Goal: Navigation & Orientation: Understand site structure

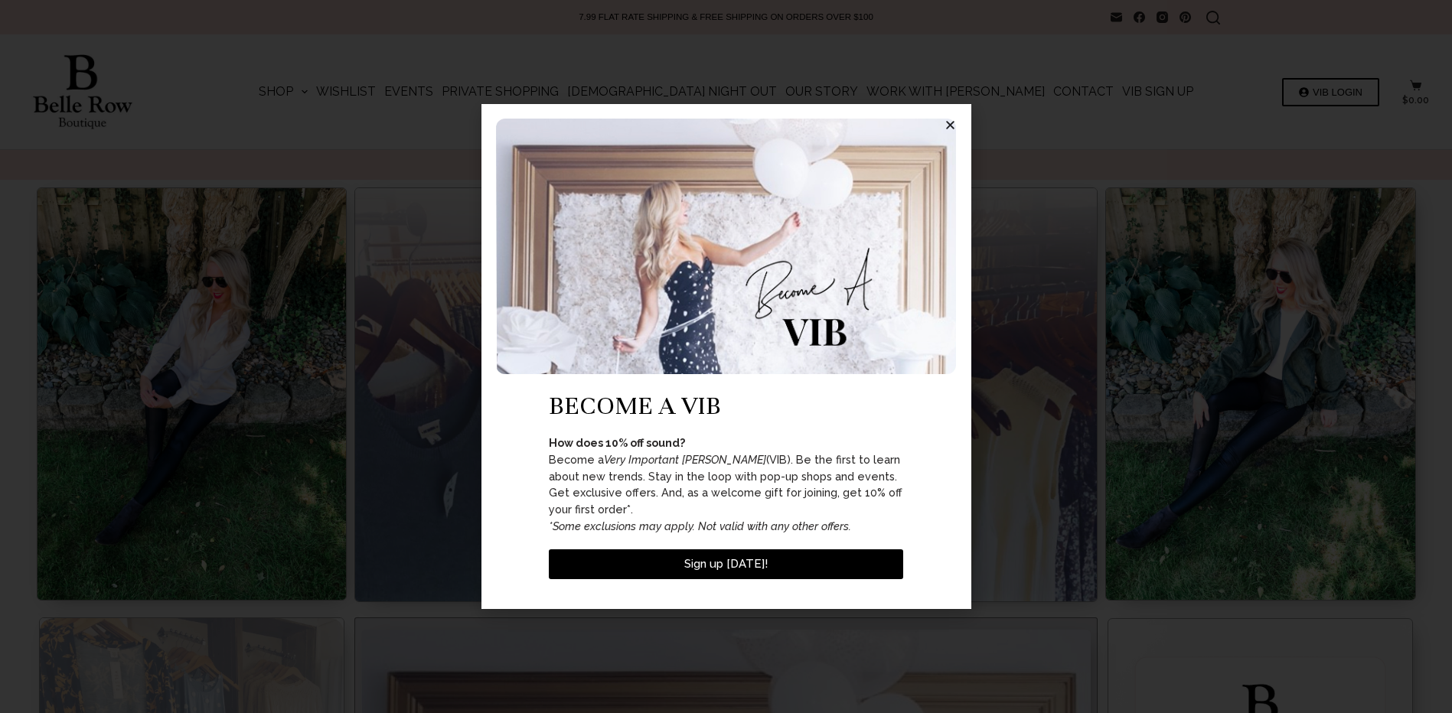
click at [947, 131] on icon "Close" at bounding box center [950, 124] width 11 height 11
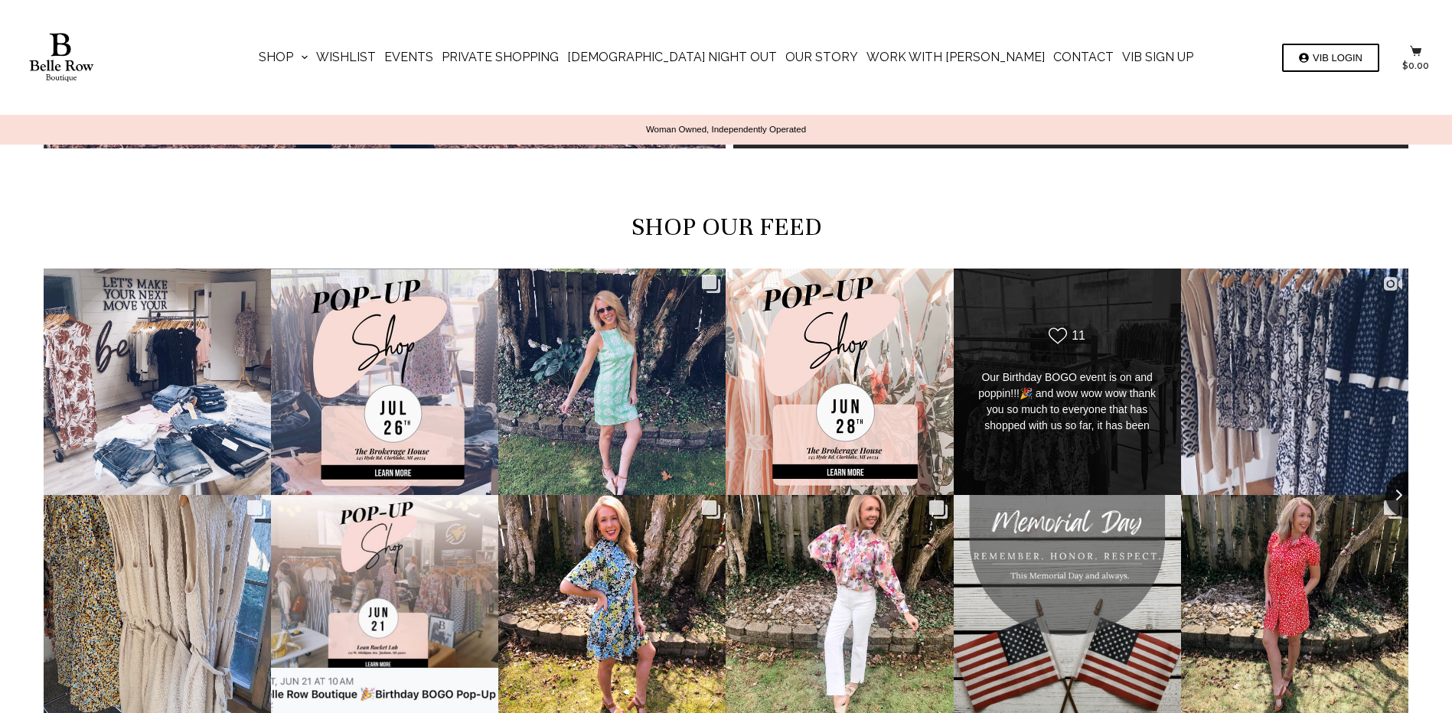
scroll to position [4603, 0]
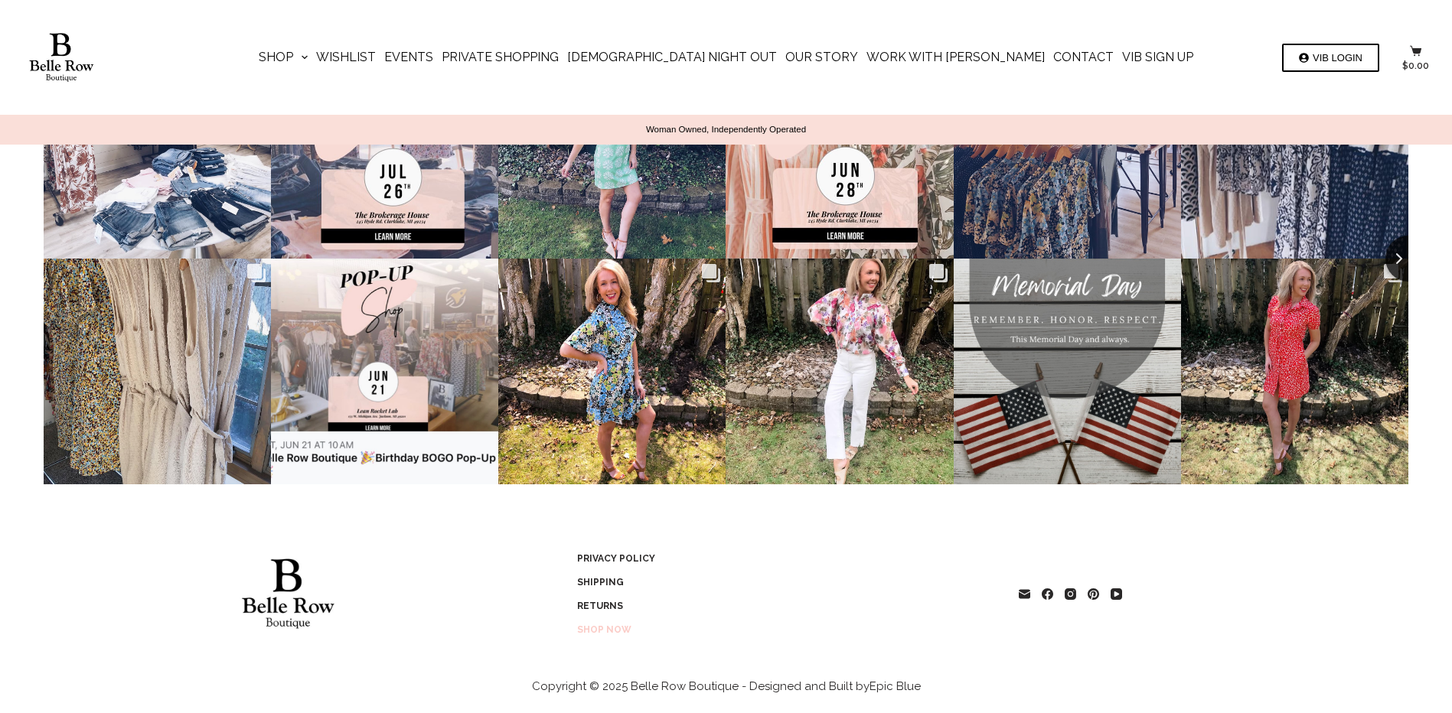
click at [605, 622] on link "Shop Now" at bounding box center [706, 630] width 268 height 18
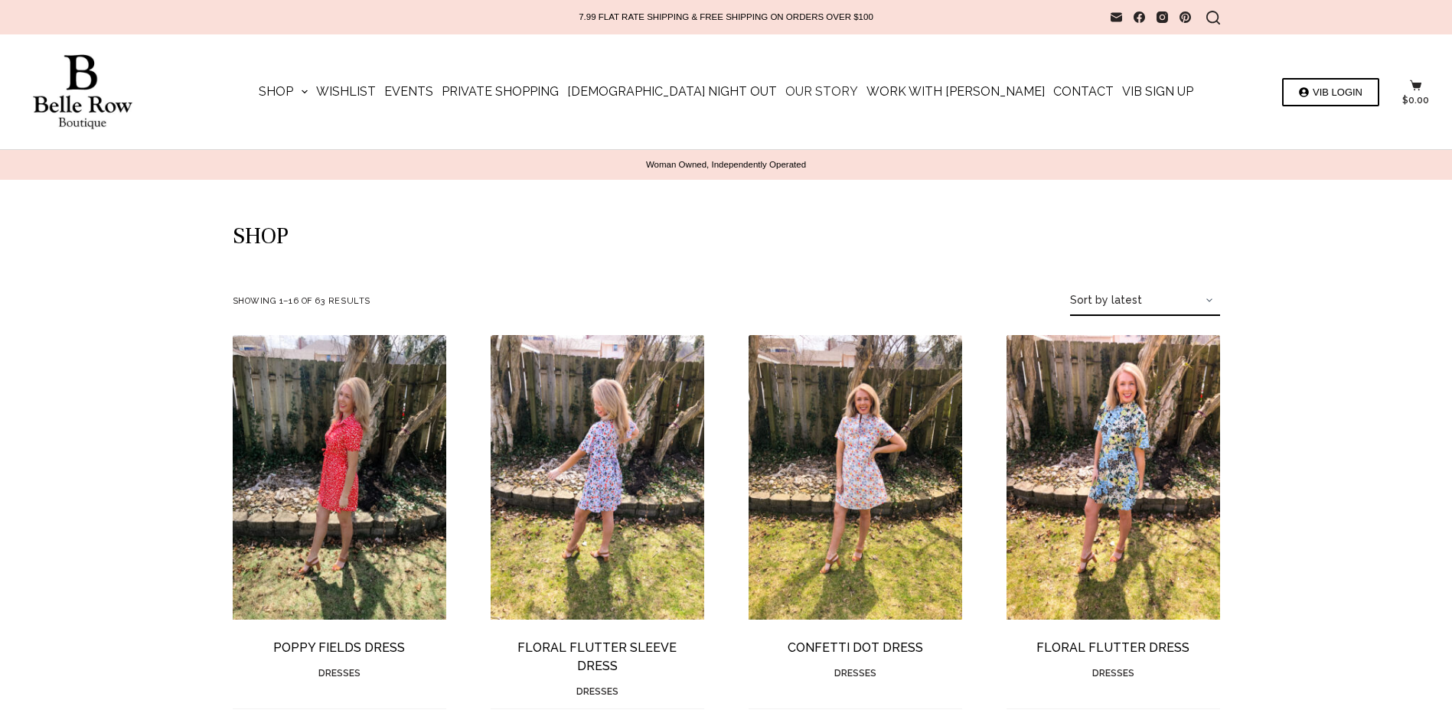
click at [804, 95] on link "Our Story" at bounding box center [822, 91] width 81 height 115
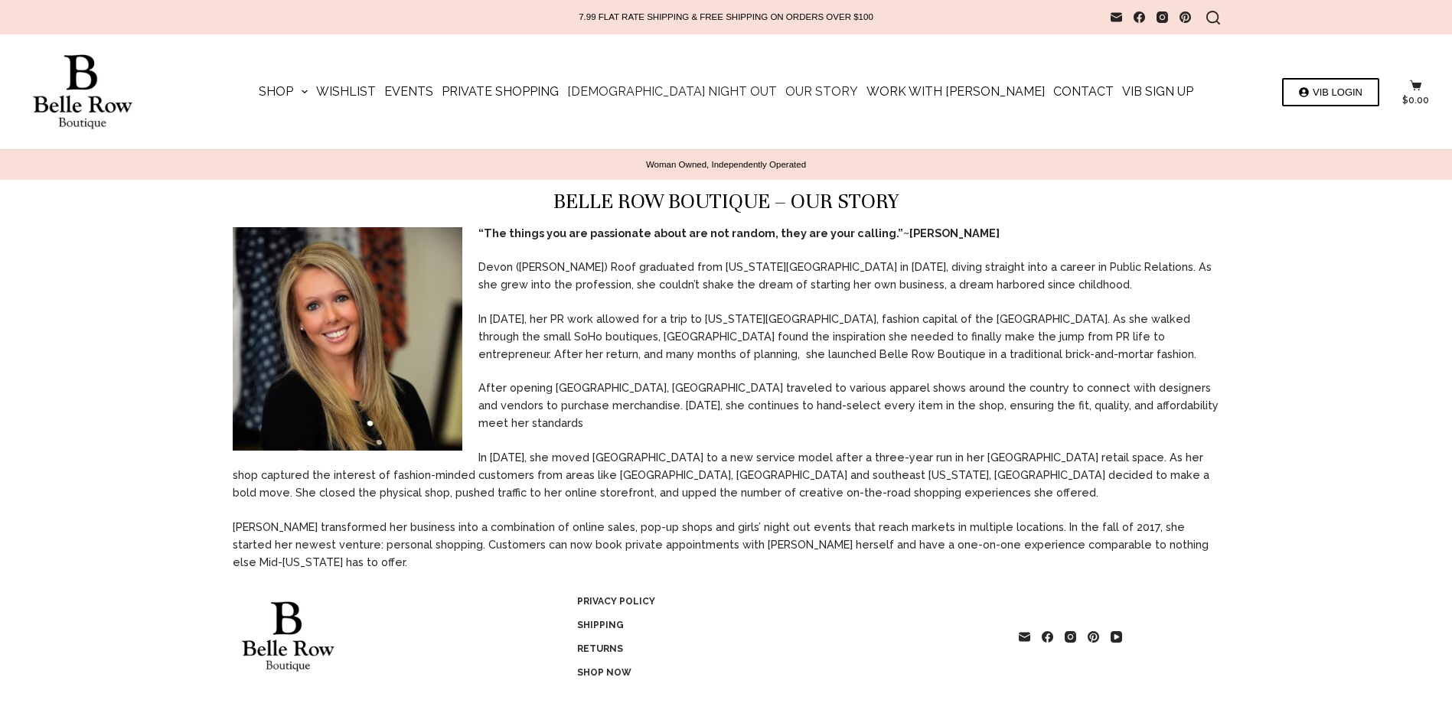
click at [707, 87] on link "[DEMOGRAPHIC_DATA] Night Out" at bounding box center [672, 91] width 218 height 115
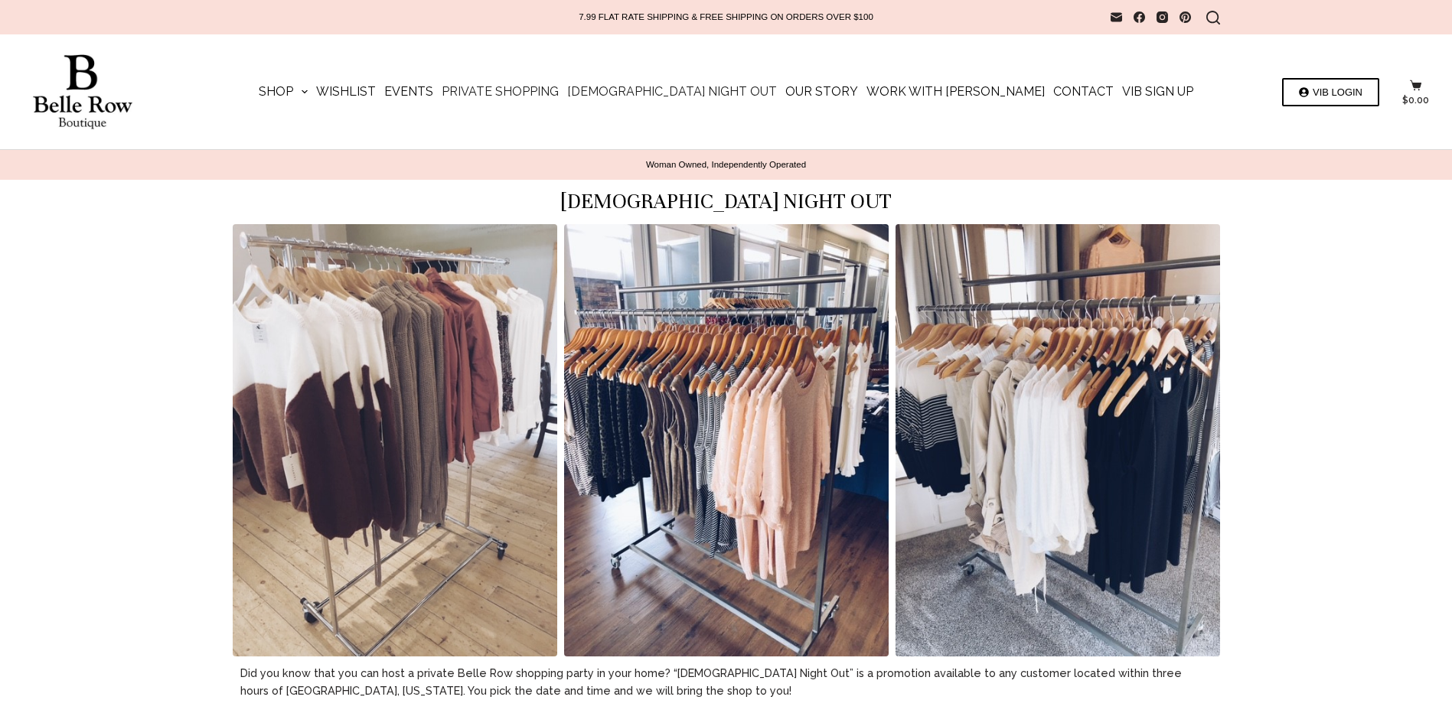
click at [563, 93] on link "Private Shopping" at bounding box center [501, 91] width 126 height 115
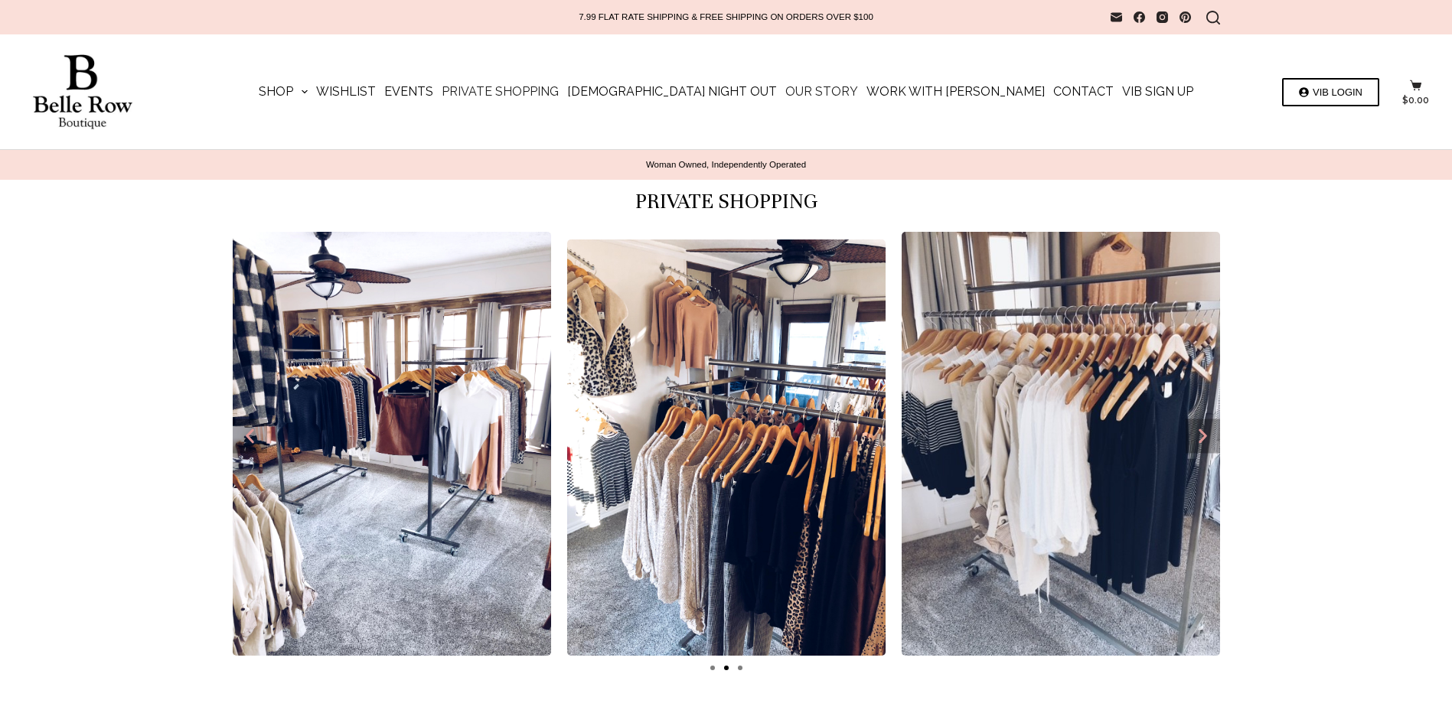
click at [795, 90] on link "Our Story" at bounding box center [822, 91] width 81 height 115
